Goal: Task Accomplishment & Management: Manage account settings

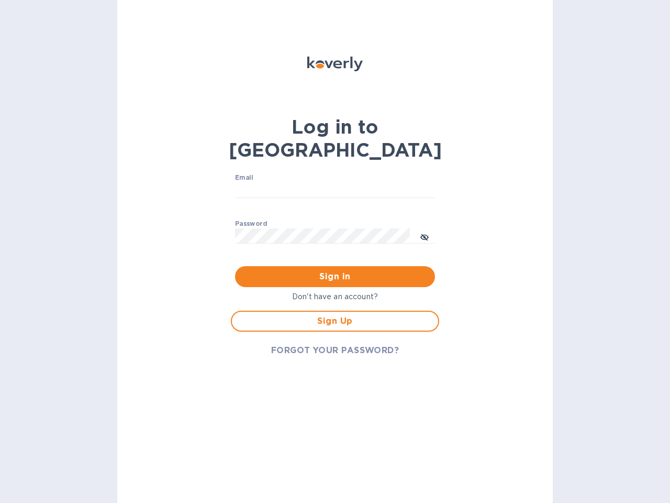
click at [335, 270] on span "Sign in" at bounding box center [334, 276] width 183 height 13
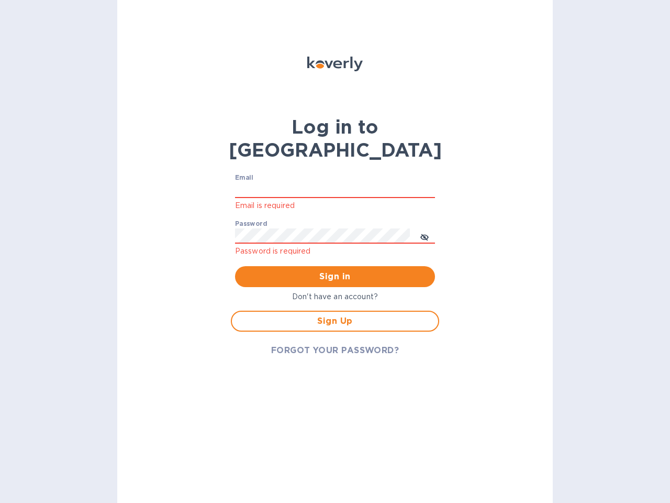
click at [335, 182] on input "Email" at bounding box center [335, 190] width 200 height 16
click at [425, 233] on icon "toggle password visibility" at bounding box center [424, 237] width 8 height 8
click at [335, 270] on span "Sign in" at bounding box center [334, 276] width 183 height 13
click at [335, 315] on span "Sign Up" at bounding box center [334, 321] width 189 height 13
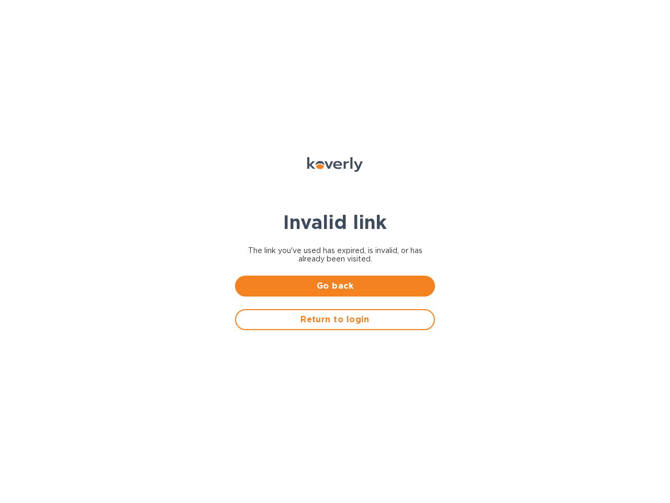
click at [335, 327] on button "Return to login" at bounding box center [335, 319] width 200 height 21
